Goal: Information Seeking & Learning: Learn about a topic

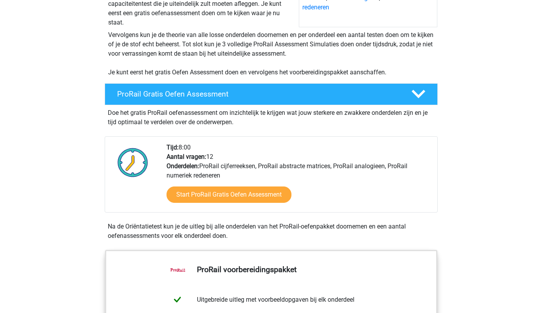
scroll to position [140, 0]
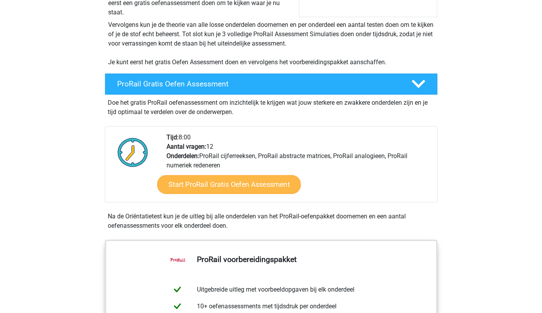
click at [211, 183] on link "Start ProRail Gratis Oefen Assessment" at bounding box center [229, 184] width 144 height 19
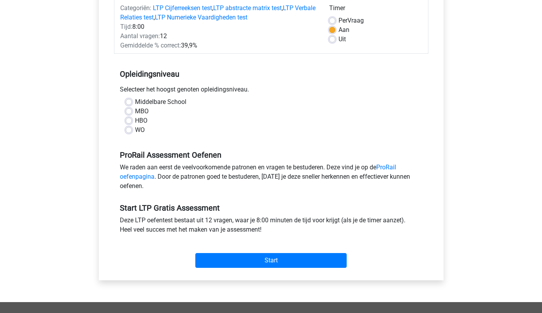
scroll to position [109, 0]
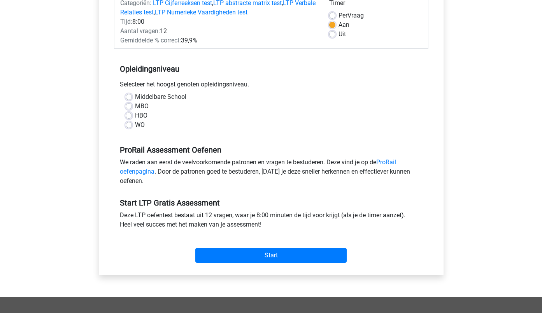
click at [135, 107] on label "MBO" at bounding box center [142, 106] width 14 height 9
click at [128, 107] on input "MBO" at bounding box center [129, 106] width 6 height 8
radio input "true"
click at [135, 97] on label "Middelbare School" at bounding box center [160, 96] width 51 height 9
click at [128, 97] on input "Middelbare School" at bounding box center [129, 96] width 6 height 8
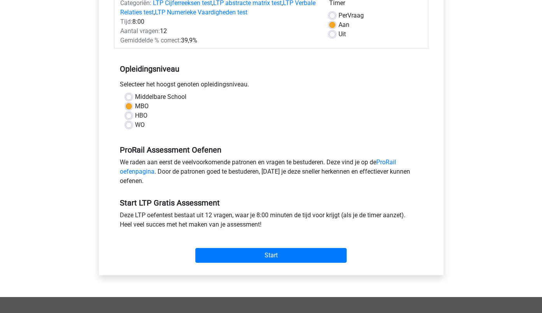
radio input "true"
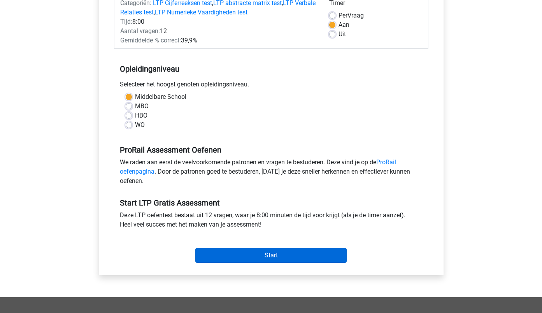
click at [257, 252] on input "Start" at bounding box center [270, 255] width 151 height 15
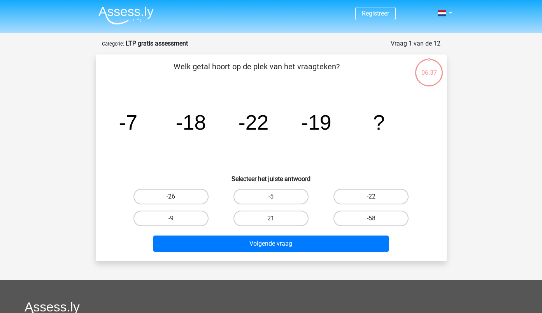
click at [186, 200] on label "-26" at bounding box center [171, 197] width 75 height 16
click at [176, 200] on input "-26" at bounding box center [173, 199] width 5 height 5
radio input "true"
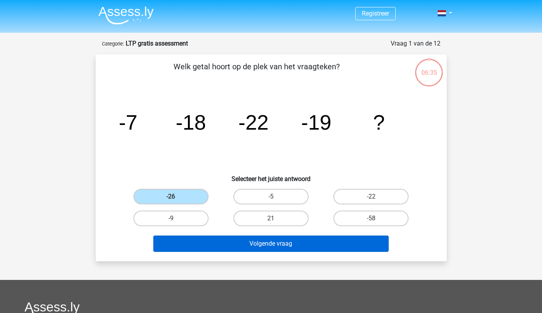
click at [263, 239] on button "Volgende vraag" at bounding box center [271, 244] width 236 height 16
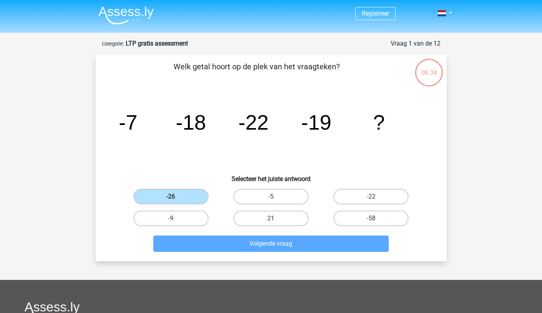
scroll to position [39, 0]
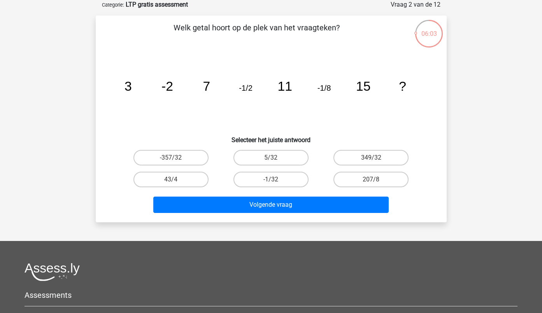
drag, startPoint x: 160, startPoint y: 86, endPoint x: 173, endPoint y: 87, distance: 13.7
click at [173, 87] on icon "image/svg+xml 3 -2 7 -1/2 11 -1/8 15 ?" at bounding box center [271, 90] width 314 height 79
click at [273, 179] on label "-1/32" at bounding box center [271, 180] width 75 height 16
click at [273, 179] on input "-1/32" at bounding box center [273, 181] width 5 height 5
radio input "true"
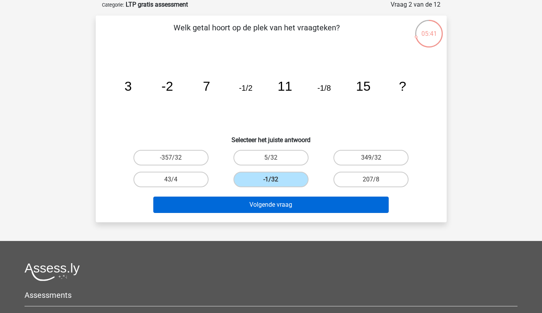
click at [262, 203] on button "Volgende vraag" at bounding box center [271, 205] width 236 height 16
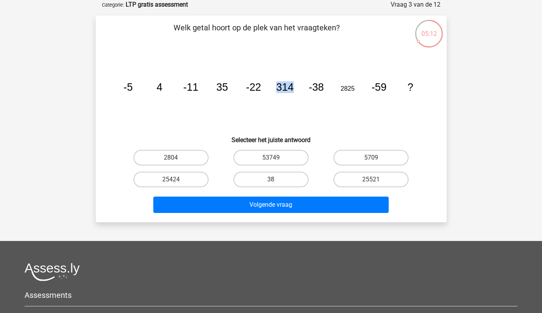
drag, startPoint x: 277, startPoint y: 87, endPoint x: 293, endPoint y: 86, distance: 16.0
click at [293, 86] on tspan "314" at bounding box center [285, 87] width 18 height 12
click at [293, 85] on tspan "314" at bounding box center [285, 87] width 18 height 12
click at [223, 91] on tspan "35" at bounding box center [222, 87] width 12 height 12
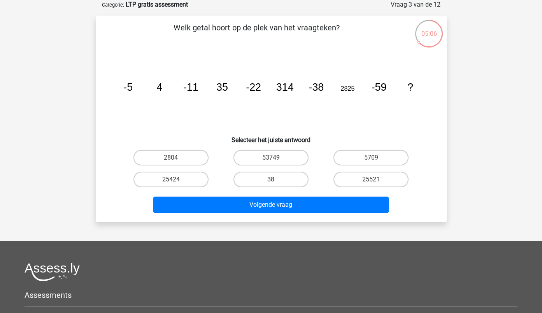
click at [287, 85] on tspan "314" at bounding box center [285, 87] width 18 height 12
click at [348, 90] on tspan "2825" at bounding box center [348, 88] width 14 height 7
click at [348, 89] on tspan "2825" at bounding box center [348, 88] width 14 height 7
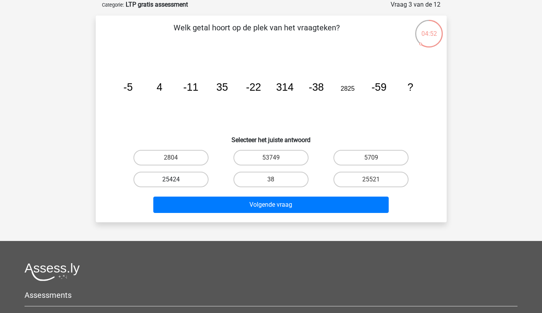
click at [186, 177] on label "25424" at bounding box center [171, 180] width 75 height 16
click at [176, 179] on input "25424" at bounding box center [173, 181] width 5 height 5
radio input "true"
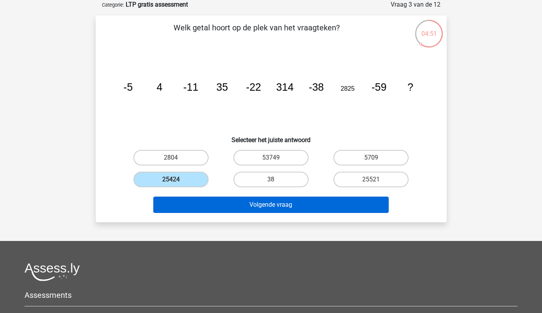
click at [227, 203] on button "Volgende vraag" at bounding box center [271, 205] width 236 height 16
